Goal: Register for event/course

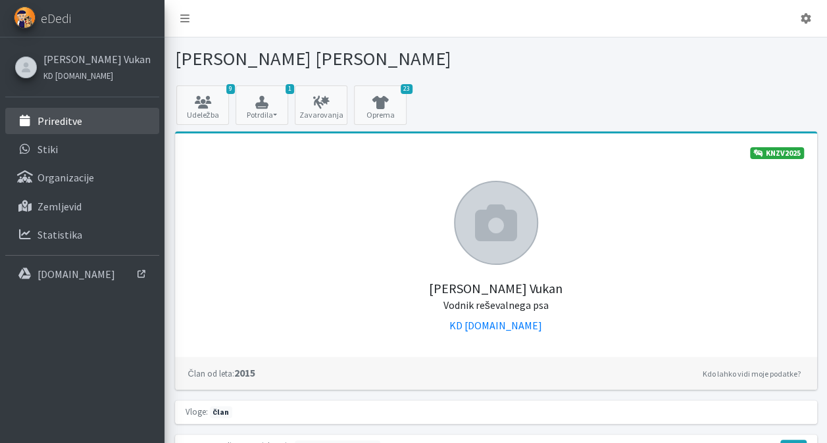
click at [93, 129] on link "Prireditve" at bounding box center [82, 121] width 154 height 26
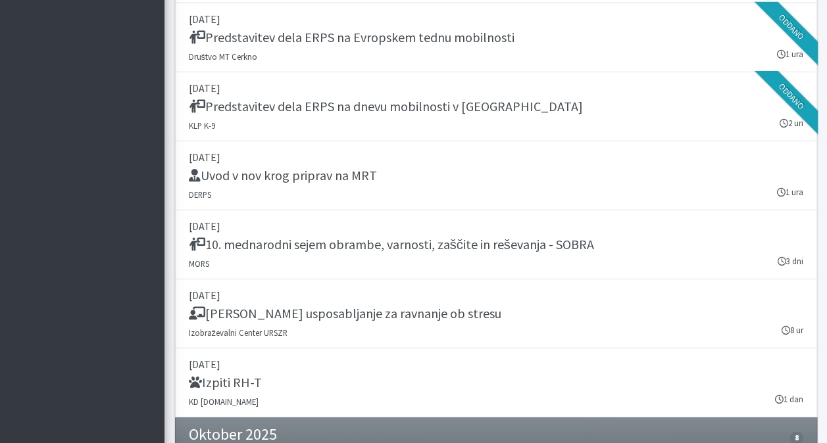
scroll to position [2151, 0]
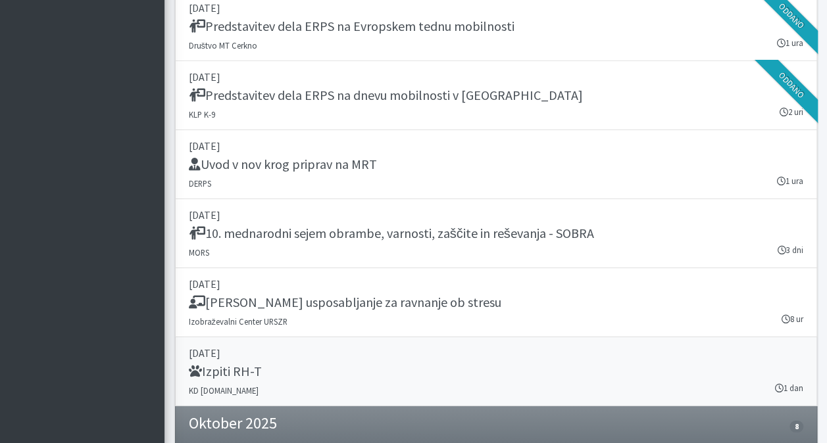
click at [383, 364] on div "Izpiti RH-T" at bounding box center [496, 373] width 614 height 18
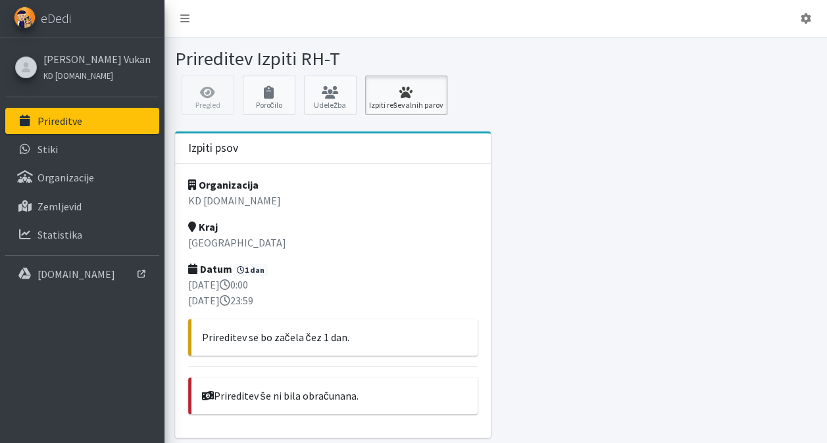
click at [385, 96] on icon at bounding box center [406, 92] width 74 height 13
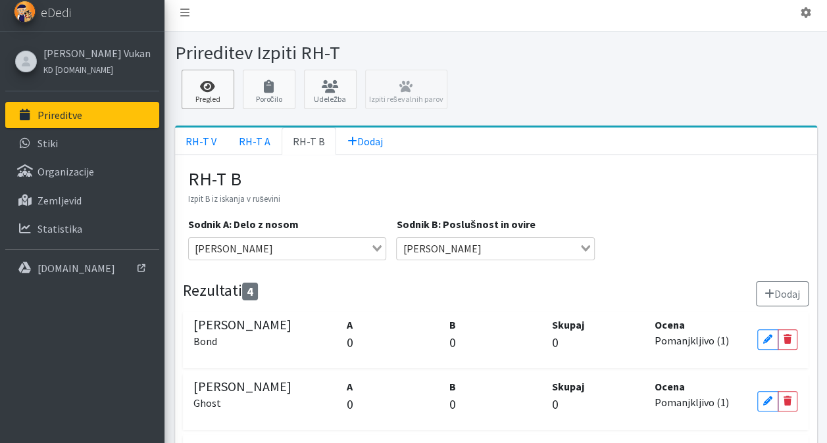
scroll to position [5, 0]
click at [201, 143] on link "RH-T V" at bounding box center [201, 142] width 53 height 28
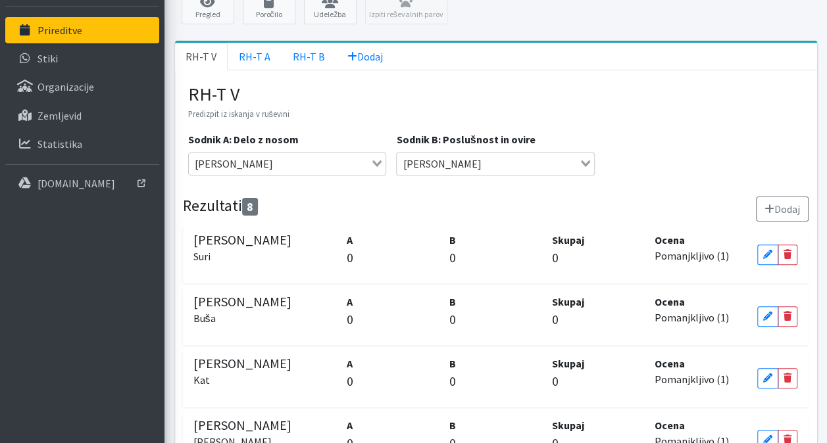
scroll to position [67, 0]
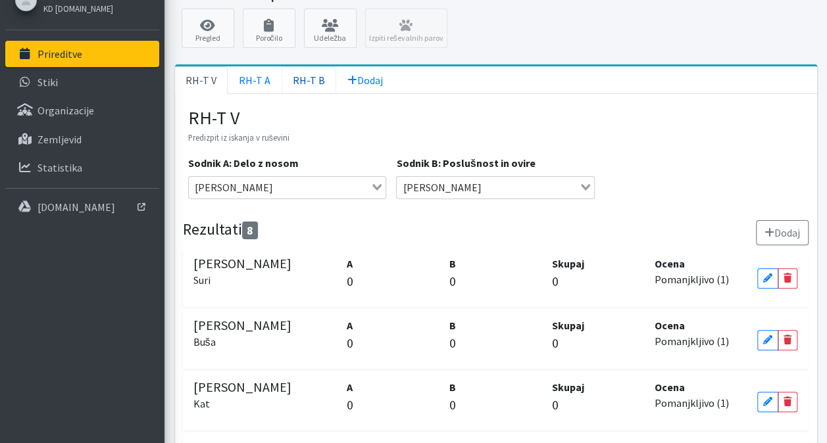
click at [313, 86] on link "RH-T B" at bounding box center [308, 80] width 55 height 28
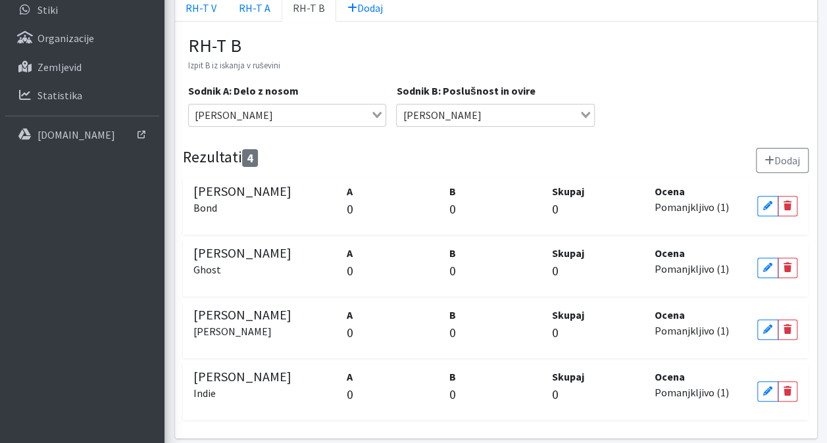
scroll to position [140, 0]
click at [202, 9] on link "RH-T V" at bounding box center [201, 7] width 53 height 28
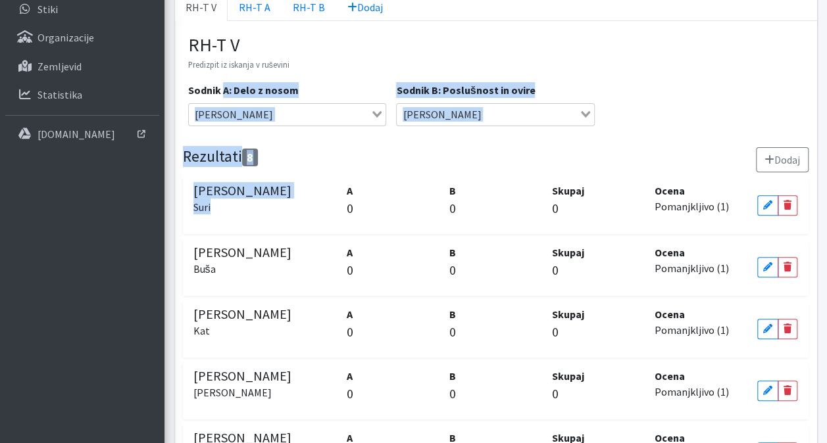
drag, startPoint x: 223, startPoint y: 88, endPoint x: 241, endPoint y: 203, distance: 115.8
click at [241, 203] on div "RH-T V Predizpit iz iskanja v ruševini Sodnik A: Delo z nosom Ljubo Meglič Load…" at bounding box center [495, 350] width 615 height 633
click at [241, 203] on h5 "Uroš Pečar Suri" at bounding box center [265, 199] width 144 height 32
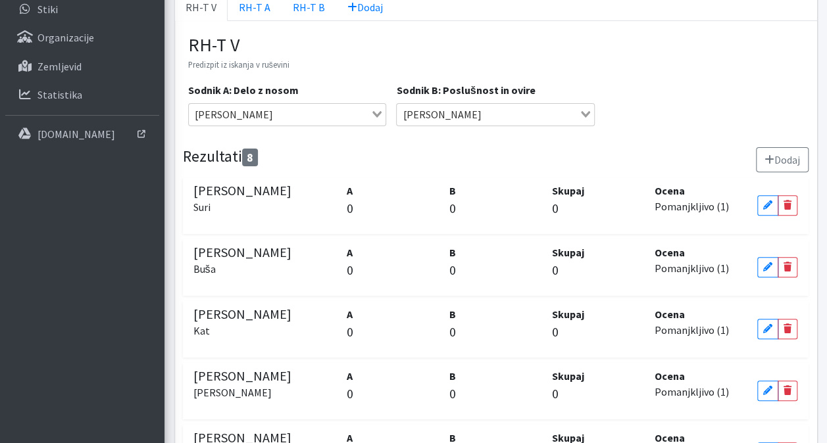
click at [652, 56] on p "Predizpit iz iskanja v ruševini" at bounding box center [495, 64] width 615 height 16
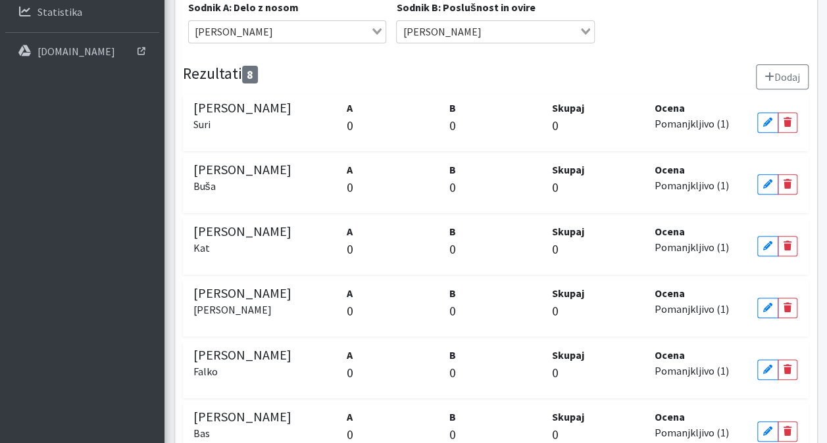
scroll to position [5, 0]
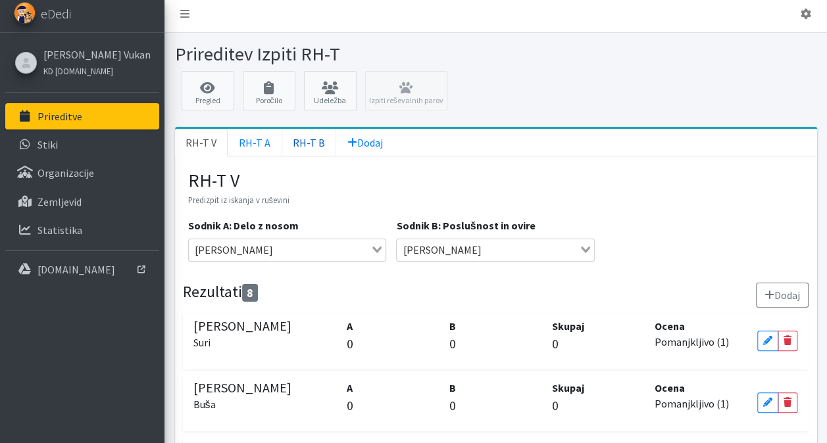
click at [305, 139] on link "RH-T B" at bounding box center [308, 143] width 55 height 28
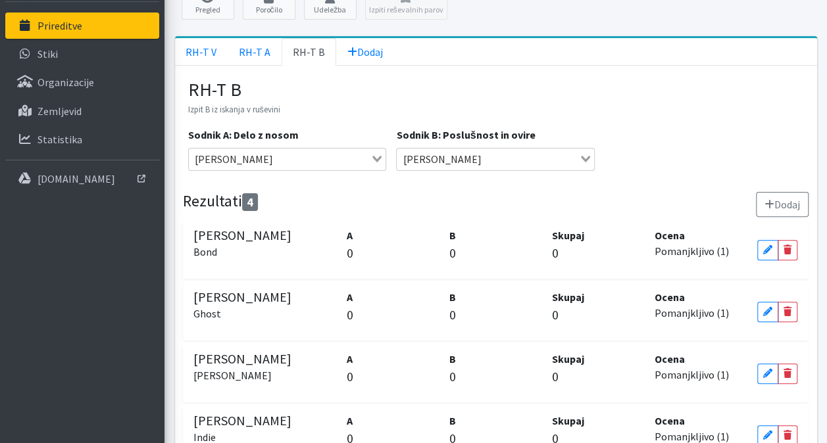
scroll to position [180, 0]
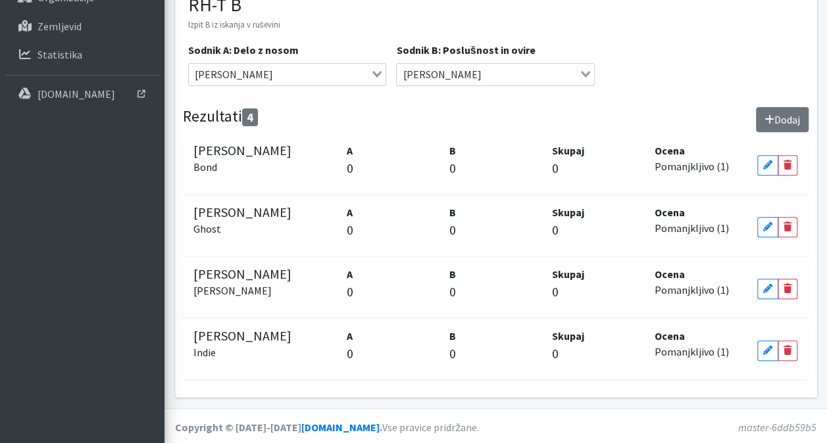
click at [777, 117] on button "Dodaj" at bounding box center [782, 119] width 53 height 25
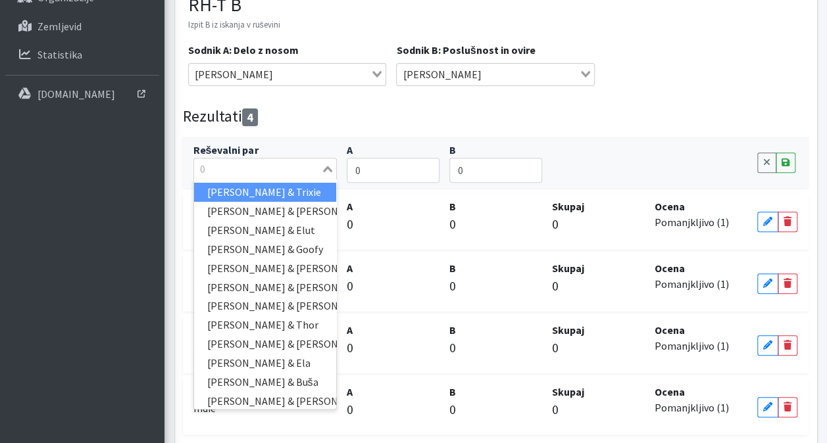
click at [281, 162] on input "Search for option" at bounding box center [257, 169] width 125 height 16
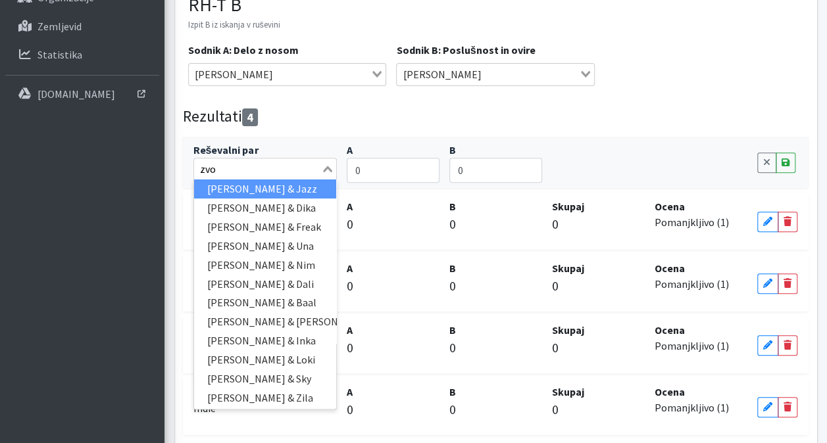
scroll to position [0, 0]
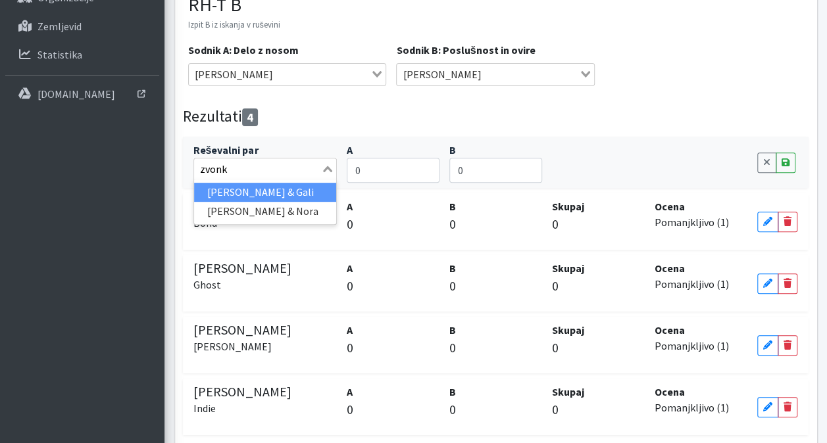
type input "zvonko"
click at [283, 187] on li "Zvonko Majcen & Gali" at bounding box center [265, 192] width 143 height 19
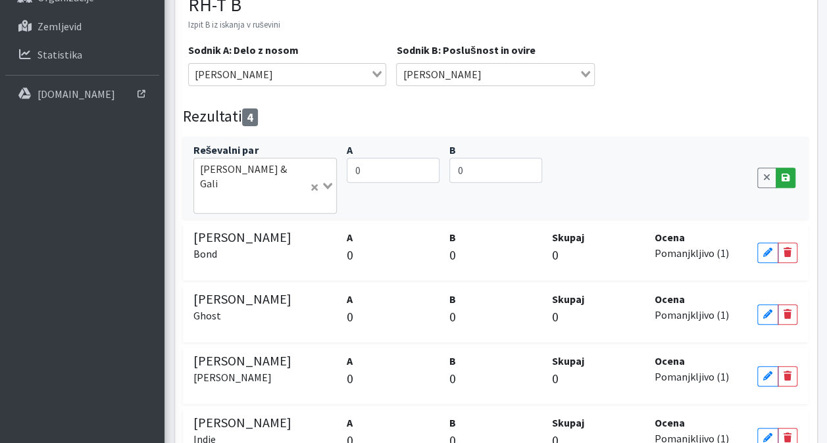
click at [786, 173] on icon at bounding box center [785, 177] width 8 height 9
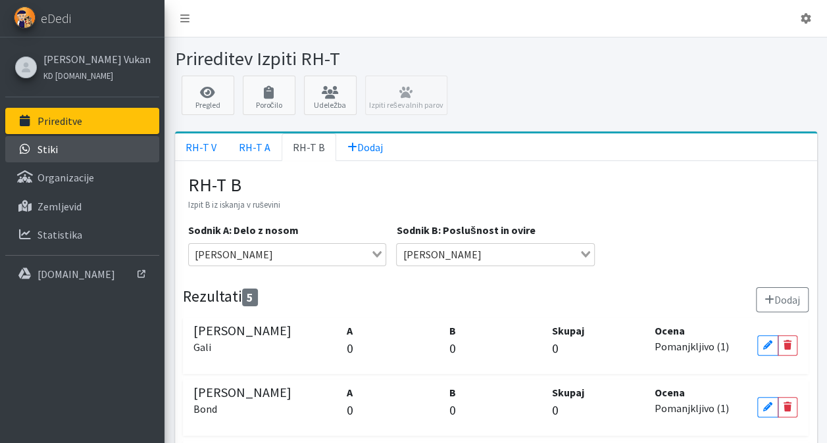
click at [67, 147] on link "Stiki" at bounding box center [82, 149] width 154 height 26
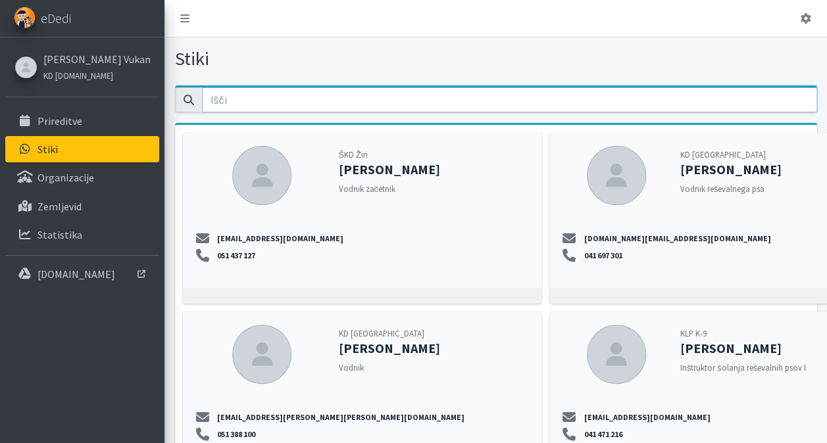
click at [240, 109] on input "email" at bounding box center [509, 99] width 615 height 25
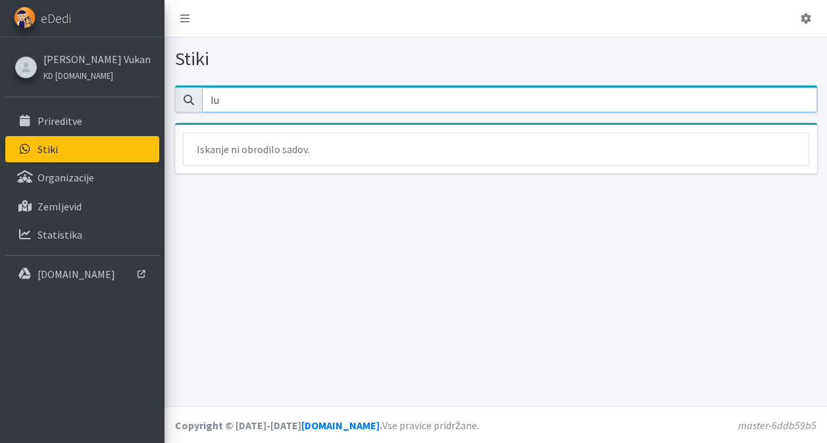
type input "l"
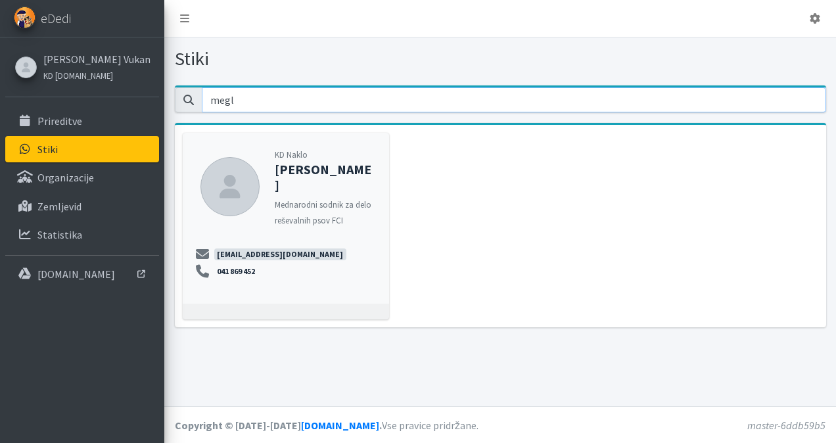
type input "megl"
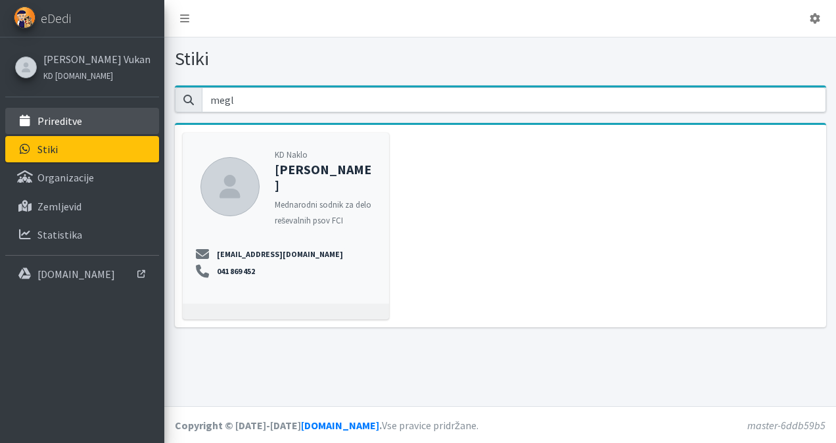
click at [75, 118] on p "Prireditve" at bounding box center [59, 120] width 45 height 13
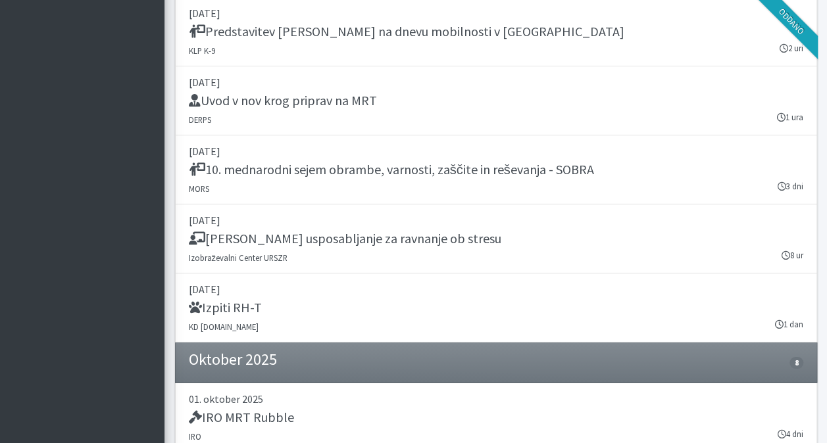
scroll to position [2215, 0]
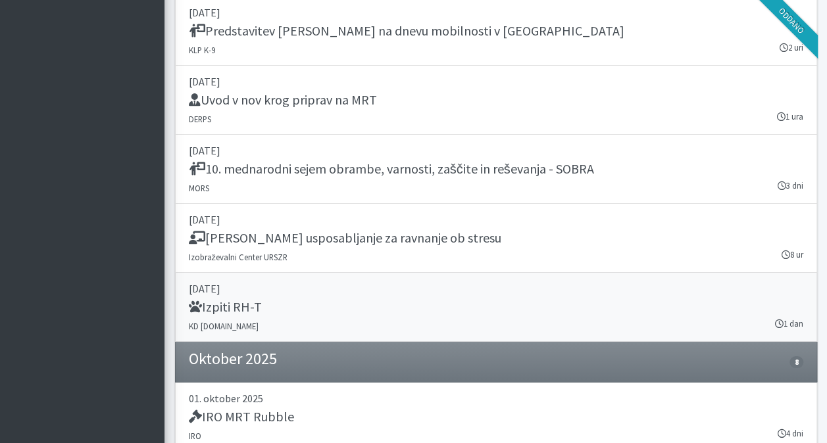
click at [362, 312] on link "[DATE] Izpiti RH-T KD [DOMAIN_NAME] 1 [PERSON_NAME]" at bounding box center [496, 307] width 642 height 69
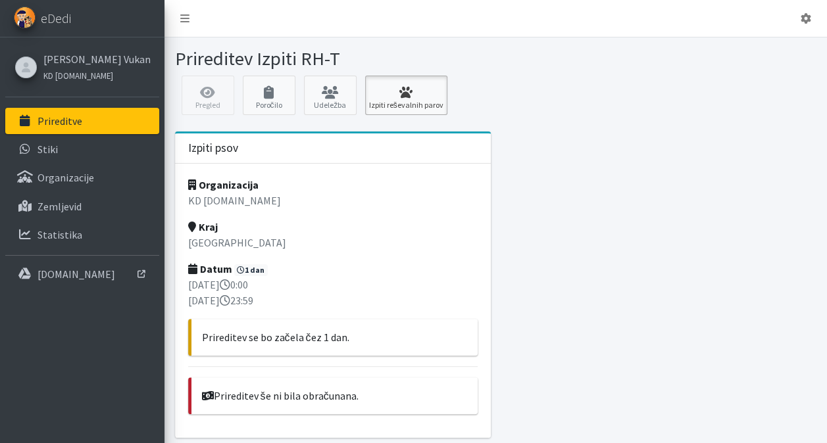
click at [395, 99] on link "Izpiti reševalnih parov" at bounding box center [406, 95] width 82 height 39
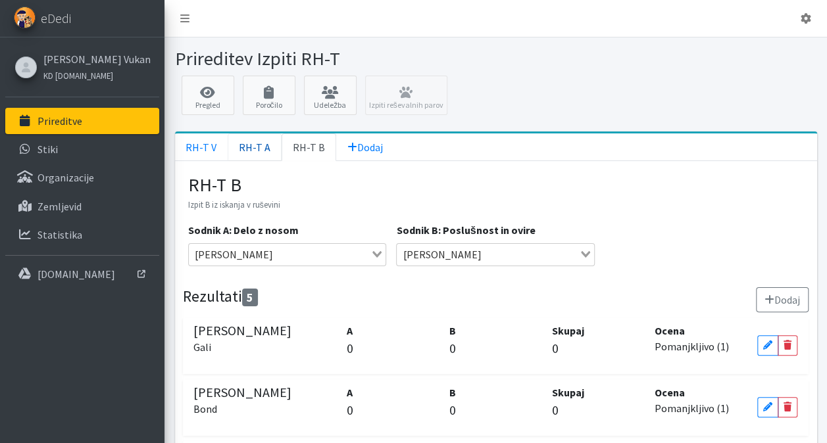
click at [254, 151] on link "RH-T A" at bounding box center [255, 147] width 54 height 28
click at [191, 146] on link "RH-T V" at bounding box center [201, 147] width 53 height 28
click at [257, 145] on link "RH-T A" at bounding box center [255, 147] width 54 height 28
click at [208, 143] on link "RH-T V" at bounding box center [201, 147] width 53 height 28
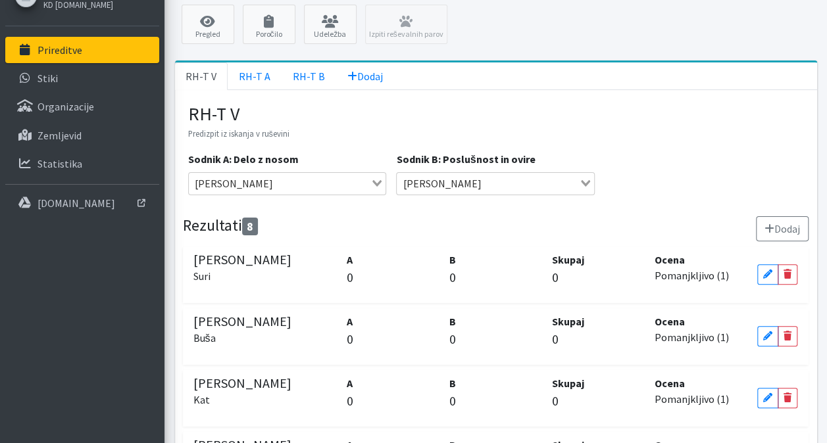
scroll to position [74, 0]
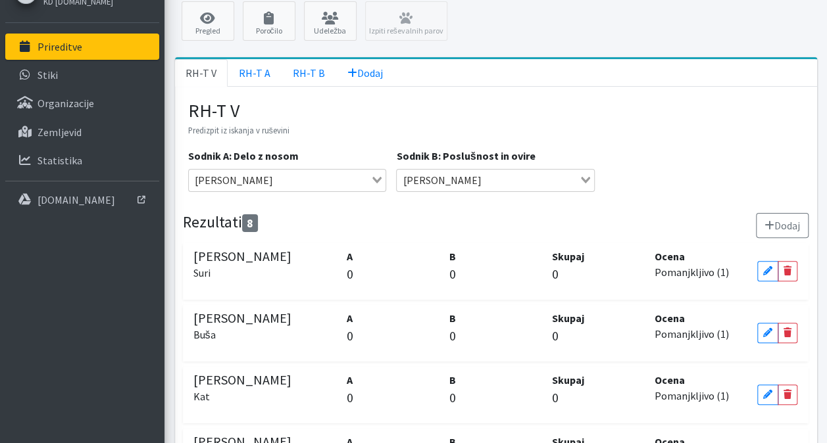
click at [421, 29] on div "Pregled Poročilo Udeležba Izpiti reševalnih parov" at bounding box center [496, 24] width 652 height 46
click at [260, 25] on link "Poročilo" at bounding box center [269, 20] width 53 height 39
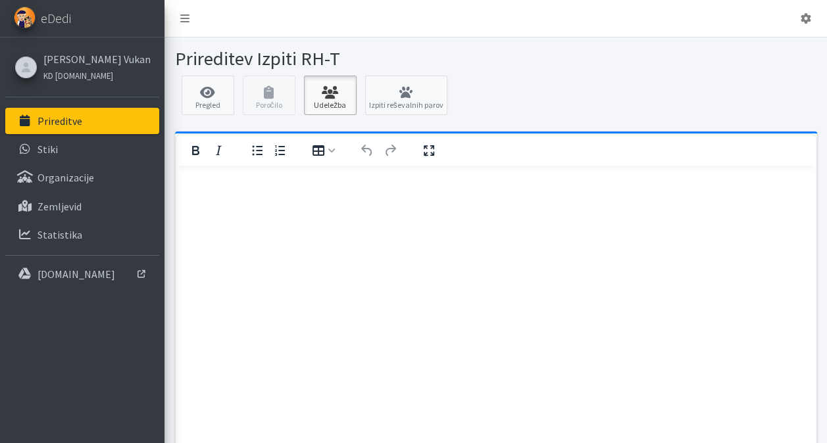
click at [333, 89] on icon at bounding box center [330, 92] width 45 height 13
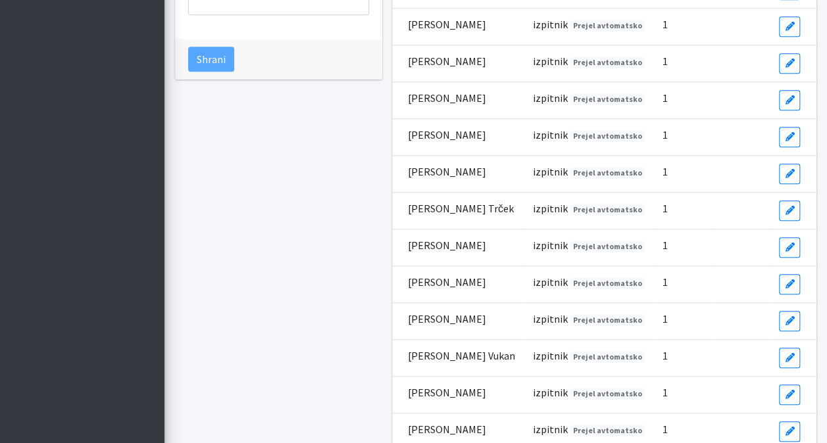
scroll to position [152, 0]
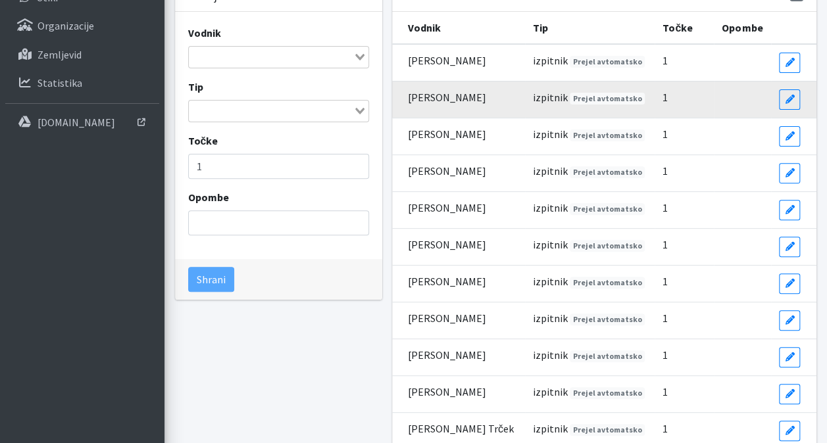
click at [467, 255] on td "[PERSON_NAME]" at bounding box center [458, 246] width 133 height 37
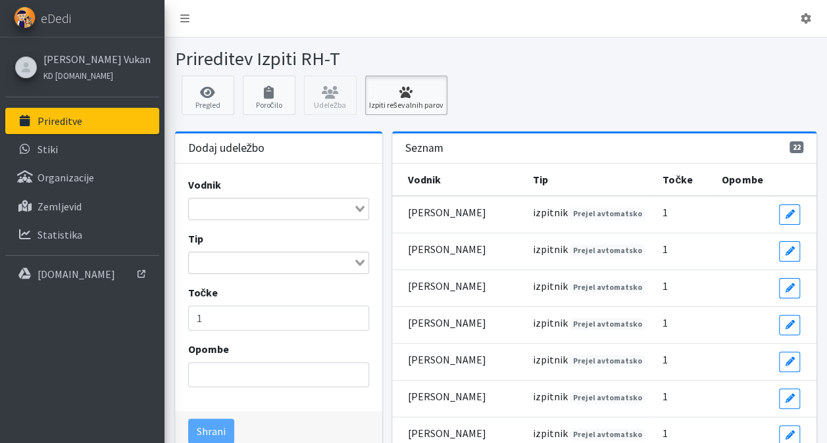
click at [398, 92] on icon at bounding box center [406, 92] width 74 height 13
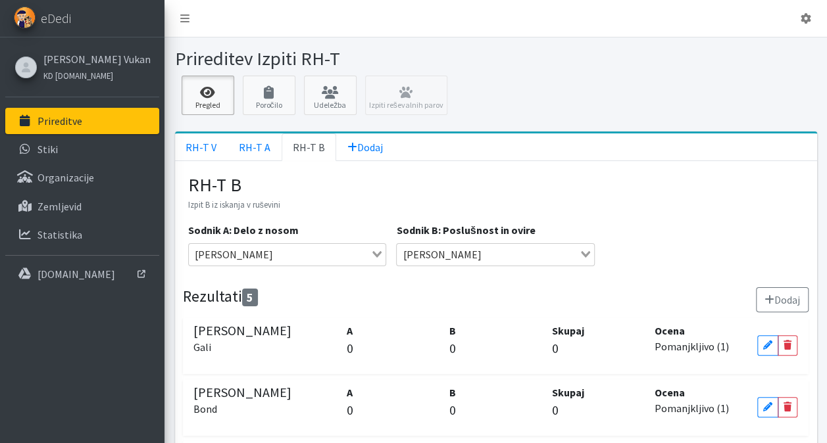
click at [183, 97] on link "Pregled" at bounding box center [207, 95] width 53 height 39
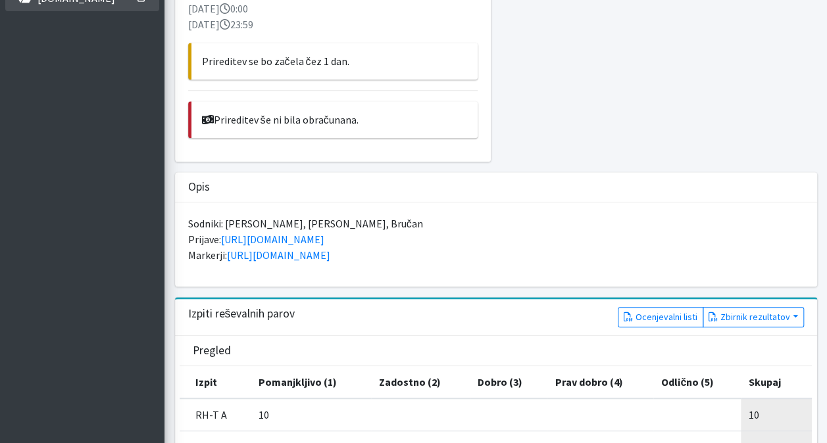
scroll to position [277, 0]
click at [665, 316] on link "Ocenjevalni listi" at bounding box center [659, 316] width 85 height 20
